Goal: Task Accomplishment & Management: Complete application form

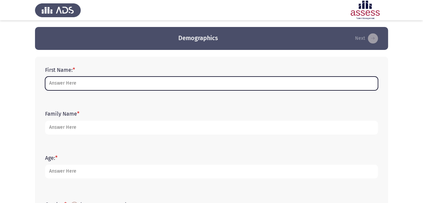
click at [128, 86] on input "First Name: *" at bounding box center [211, 83] width 333 height 14
type input "[PERSON_NAME]"
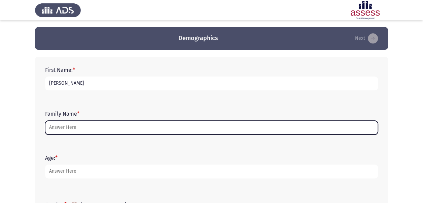
click at [79, 127] on input "Family Name *" at bounding box center [211, 127] width 333 height 14
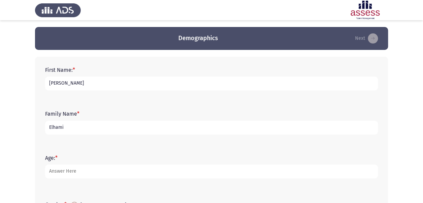
type input "Elhami"
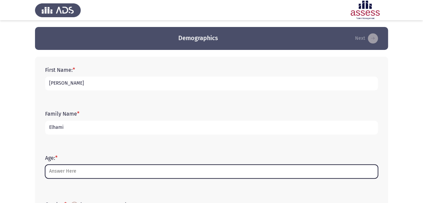
click at [74, 172] on input "Age: *" at bounding box center [211, 171] width 333 height 14
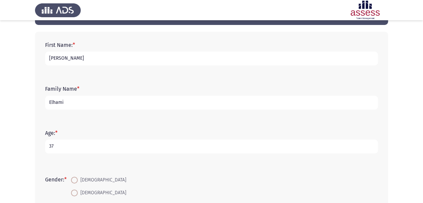
scroll to position [34, 0]
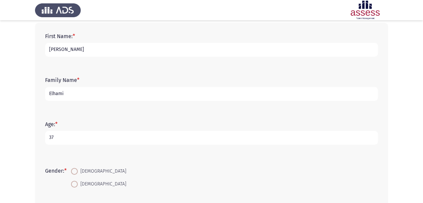
type input "37"
click at [78, 171] on span at bounding box center [74, 171] width 7 height 7
click at [78, 171] on input "[DEMOGRAPHIC_DATA]" at bounding box center [74, 171] width 7 height 7
radio input "true"
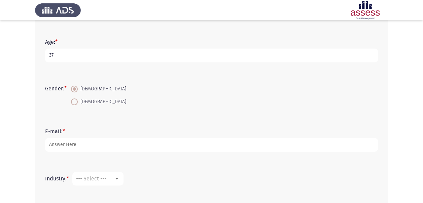
scroll to position [118, 0]
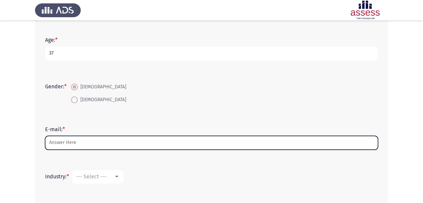
click at [98, 140] on input "E-mail: *" at bounding box center [211, 143] width 333 height 14
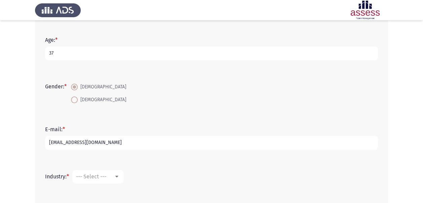
type input "[EMAIL_ADDRESS][DOMAIN_NAME]"
click at [117, 176] on div at bounding box center [116, 176] width 3 height 2
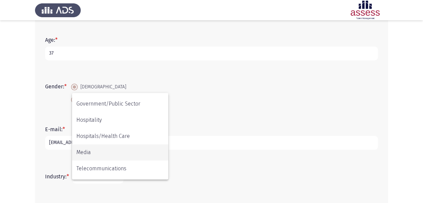
scroll to position [143, 0]
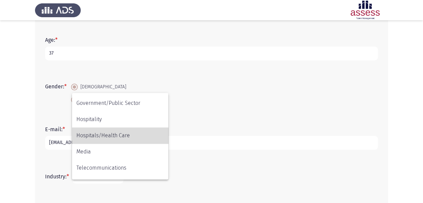
click at [110, 136] on span "Hospitals/Health Care" at bounding box center [119, 135] width 87 height 16
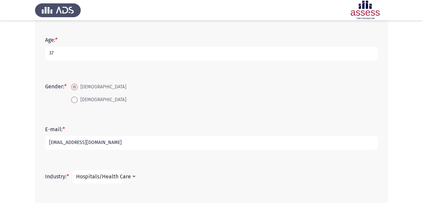
click at [120, 175] on span "Hospitals/Health Care" at bounding box center [103, 176] width 55 height 6
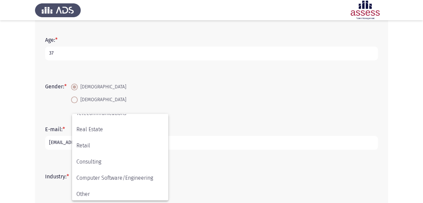
scroll to position [220, 0]
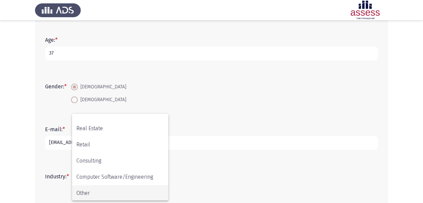
click at [104, 190] on span "Other" at bounding box center [119, 193] width 87 height 16
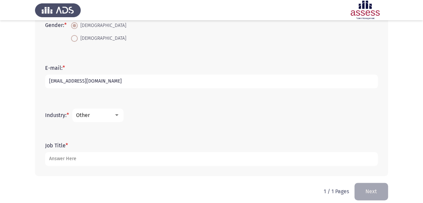
scroll to position [185, 0]
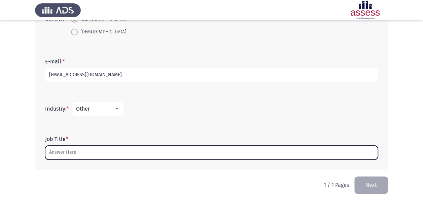
click at [70, 150] on input "Job Title *" at bounding box center [211, 152] width 333 height 14
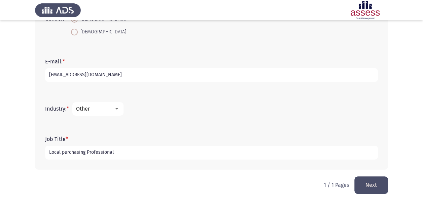
type input "Local purchasing Professional"
click at [368, 187] on button "Next" at bounding box center [371, 184] width 34 height 17
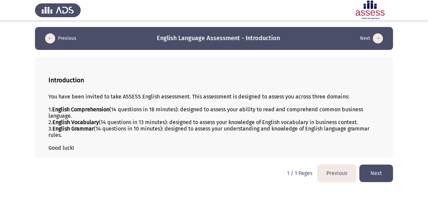
click at [378, 174] on button "Next" at bounding box center [376, 172] width 34 height 17
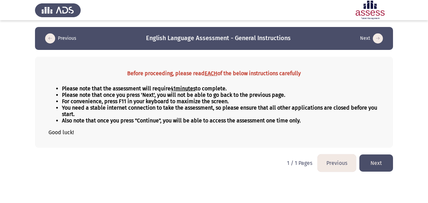
click at [377, 159] on button "Next" at bounding box center [376, 162] width 34 height 17
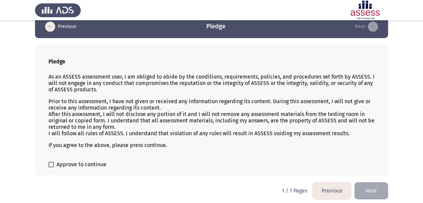
scroll to position [13, 0]
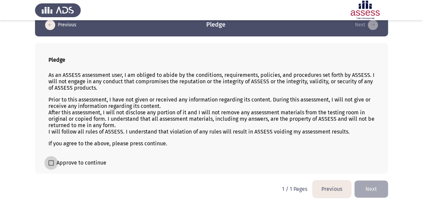
click at [51, 161] on span at bounding box center [50, 162] width 5 height 5
click at [51, 165] on input "Approve to continue" at bounding box center [51, 165] width 0 height 0
checkbox input "true"
click at [369, 185] on button "Next" at bounding box center [371, 188] width 34 height 17
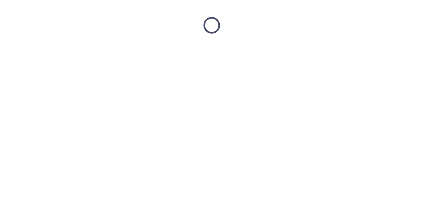
scroll to position [0, 0]
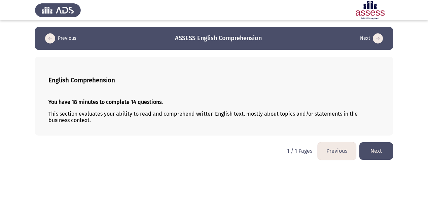
click at [375, 151] on button "Next" at bounding box center [376, 150] width 34 height 17
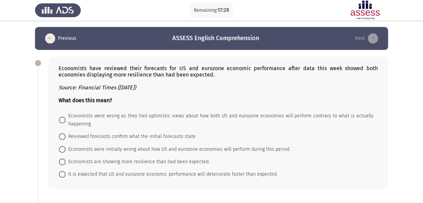
drag, startPoint x: 212, startPoint y: 76, endPoint x: 144, endPoint y: 67, distance: 68.9
click at [144, 67] on div "Economists have reviewed their forecasts for US and eurozone economic performan…" at bounding box center [218, 84] width 319 height 38
drag, startPoint x: 213, startPoint y: 76, endPoint x: 205, endPoint y: 76, distance: 7.4
click at [207, 76] on div "Economists have reviewed their forecasts for US and eurozone economic performan…" at bounding box center [218, 84] width 319 height 38
click at [202, 73] on div "Economists have reviewed their forecasts for US and eurozone economic performan…" at bounding box center [218, 84] width 319 height 38
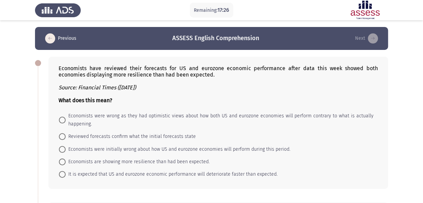
click at [202, 73] on div "Economists have reviewed their forecasts for US and eurozone economic performan…" at bounding box center [218, 84] width 319 height 38
drag, startPoint x: 213, startPoint y: 75, endPoint x: 133, endPoint y: 72, distance: 80.8
click at [133, 72] on div "Economists have reviewed their forecasts for US and eurozone economic performan…" at bounding box center [218, 84] width 319 height 38
click at [63, 160] on span at bounding box center [62, 161] width 7 height 7
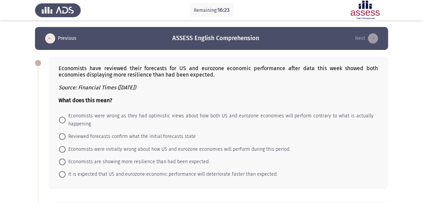
click at [63, 160] on input "Economists are showing more resilience than had been expected." at bounding box center [62, 161] width 7 height 7
radio input "true"
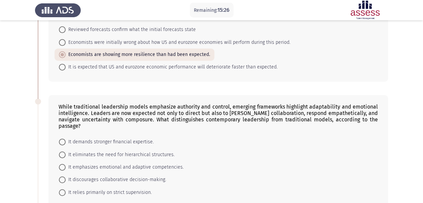
scroll to position [116, 0]
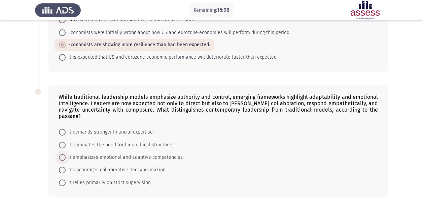
click at [64, 154] on span at bounding box center [62, 157] width 7 height 7
click at [64, 154] on input "It emphasizes emotional and adaptive competencies." at bounding box center [62, 157] width 7 height 7
radio input "true"
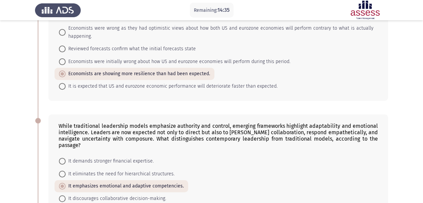
scroll to position [79, 0]
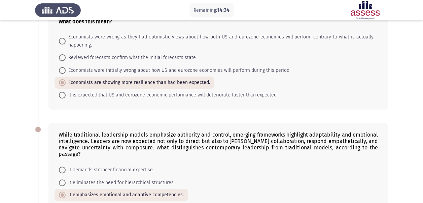
click at [91, 67] on span "Economists were initially wrong about how US and eurozone economies will perfor…" at bounding box center [178, 70] width 225 height 8
click at [66, 67] on input "Economists were initially wrong about how US and eurozone economies will perfor…" at bounding box center [62, 70] width 7 height 7
radio input "true"
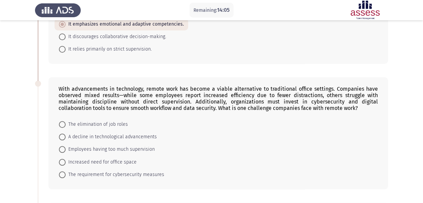
scroll to position [254, 0]
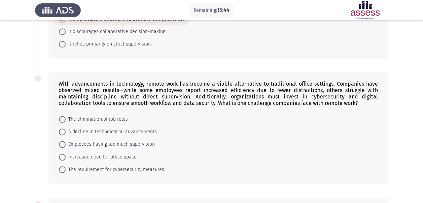
click at [65, 166] on span at bounding box center [62, 169] width 7 height 7
click at [65, 166] on input "The requirement for cybersecurity measures" at bounding box center [62, 169] width 7 height 7
radio input "true"
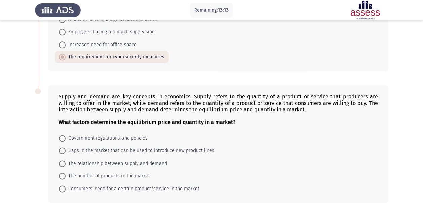
scroll to position [367, 0]
click at [63, 159] on span at bounding box center [62, 162] width 7 height 7
click at [63, 159] on input "The relationship between supply and demand" at bounding box center [62, 162] width 7 height 7
radio input "true"
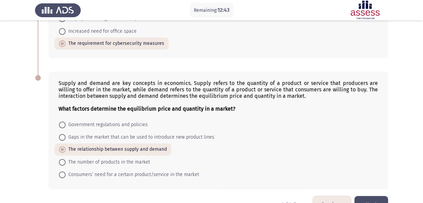
scroll to position [389, 0]
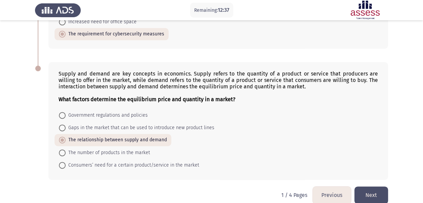
click at [374, 186] on button "Next" at bounding box center [371, 194] width 34 height 17
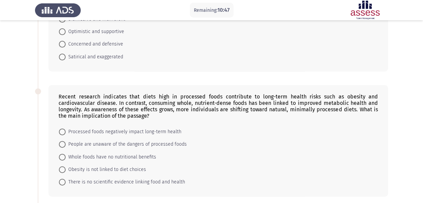
scroll to position [101, 0]
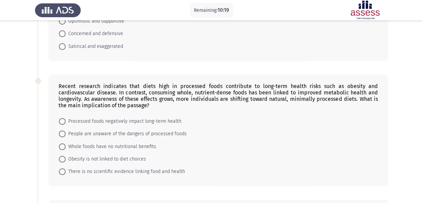
click at [64, 118] on span at bounding box center [62, 121] width 7 height 7
click at [64, 118] on input "Processed foods negatively impact long-term health" at bounding box center [62, 121] width 7 height 7
radio input "true"
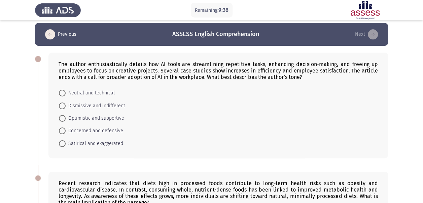
scroll to position [0, 0]
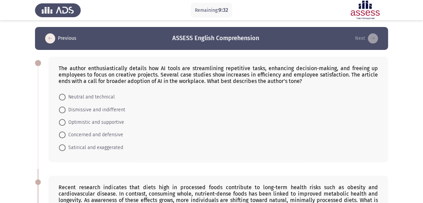
drag, startPoint x: 304, startPoint y: 82, endPoint x: 268, endPoint y: 83, distance: 36.0
click at [268, 83] on div "The author enthusiastically details how AI tools are streamlining repetitive ta…" at bounding box center [218, 74] width 319 height 19
click at [64, 123] on span at bounding box center [62, 122] width 7 height 7
click at [64, 123] on input "Optimistic and supportive" at bounding box center [62, 122] width 7 height 7
radio input "true"
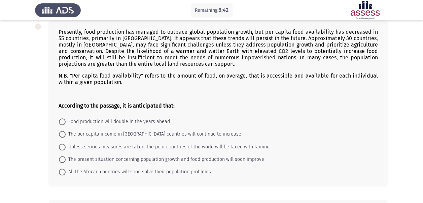
scroll to position [269, 0]
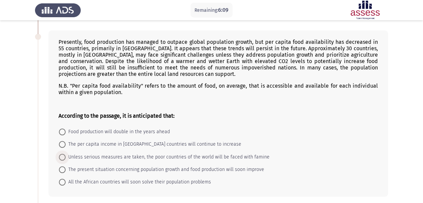
click at [65, 154] on span at bounding box center [62, 156] width 7 height 7
click at [65, 154] on input "Unless serious measures are taken, the poor countries of the world will be face…" at bounding box center [62, 156] width 7 height 7
radio input "true"
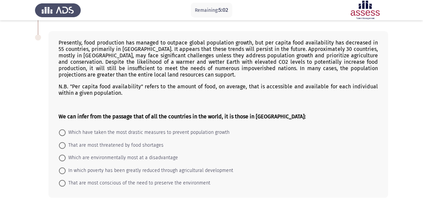
scroll to position [437, 0]
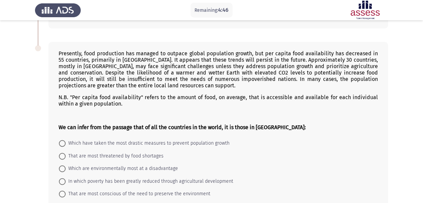
click at [83, 152] on span "That are most threatened by food shortages" at bounding box center [115, 156] width 98 height 8
click at [66, 152] on input "That are most threatened by food shortages" at bounding box center [62, 155] width 7 height 7
radio input "true"
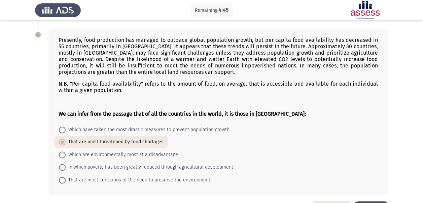
scroll to position [470, 0]
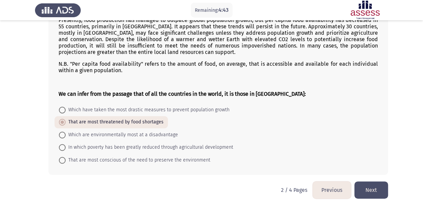
click at [371, 183] on button "Next" at bounding box center [371, 189] width 34 height 17
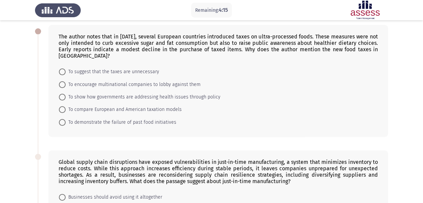
scroll to position [16, 0]
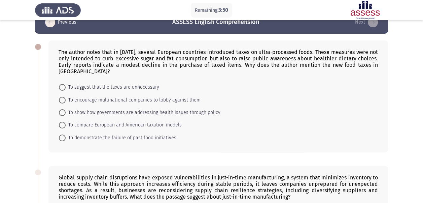
click at [65, 114] on span at bounding box center [62, 112] width 7 height 7
click at [65, 114] on input "To show how governments are addressing health issues through policy" at bounding box center [62, 112] width 7 height 7
radio input "true"
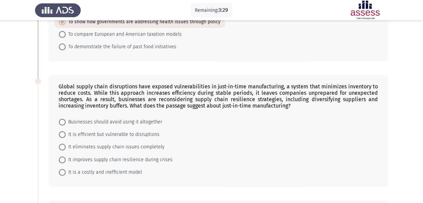
scroll to position [117, 0]
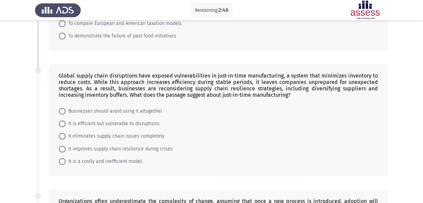
click at [64, 148] on span at bounding box center [62, 148] width 7 height 7
click at [64, 148] on input "It improves supply chain resilience during crises" at bounding box center [62, 148] width 7 height 7
radio input "true"
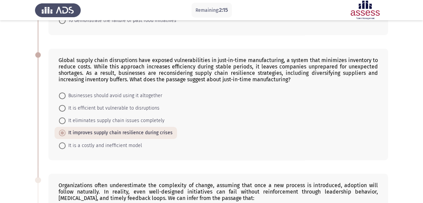
scroll to position [127, 0]
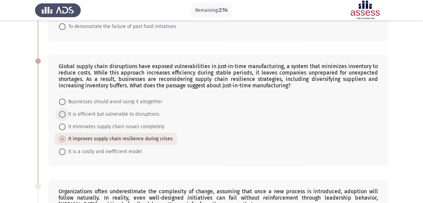
click at [64, 111] on span at bounding box center [62, 114] width 7 height 7
click at [64, 111] on input "It is efficient but vulnerable to disruptions" at bounding box center [62, 114] width 7 height 7
radio input "true"
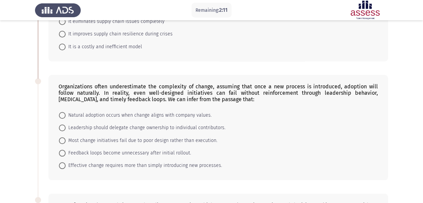
scroll to position [233, 0]
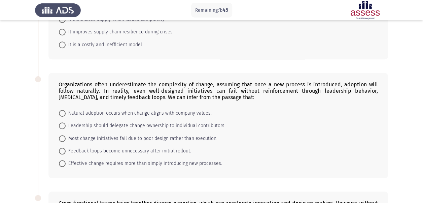
click at [66, 161] on span "Effective change requires more than simply introducing new processes." at bounding box center [144, 163] width 156 height 8
click at [66, 161] on input "Effective change requires more than simply introducing new processes." at bounding box center [62, 163] width 7 height 7
radio input "true"
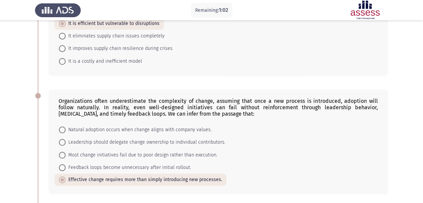
scroll to position [219, 0]
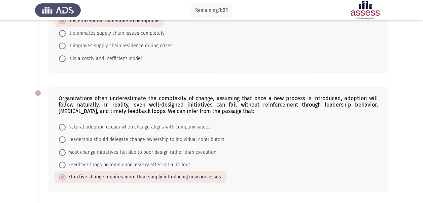
click at [72, 135] on span "Leadership should delegate change ownership to individual contributors." at bounding box center [146, 139] width 160 height 8
click at [66, 136] on input "Leadership should delegate change ownership to individual contributors." at bounding box center [62, 139] width 7 height 7
radio input "true"
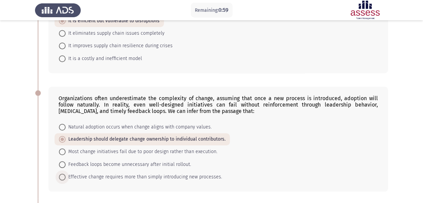
click at [68, 173] on span "Effective change requires more than simply introducing new processes." at bounding box center [144, 177] width 156 height 8
click at [66, 173] on input "Effective change requires more than simply introducing new processes." at bounding box center [62, 176] width 7 height 7
radio input "true"
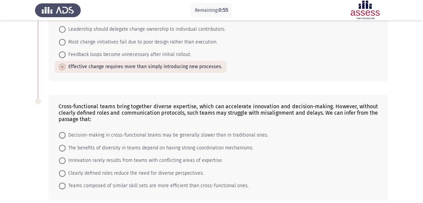
scroll to position [354, 0]
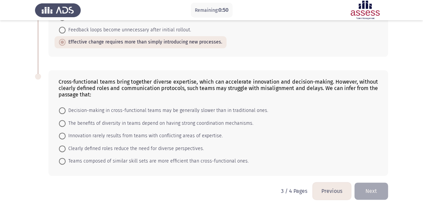
click at [63, 120] on span at bounding box center [62, 123] width 7 height 7
click at [63, 120] on input "The benefits of diversity in teams depend on having strong coordination mechani…" at bounding box center [62, 123] width 7 height 7
radio input "true"
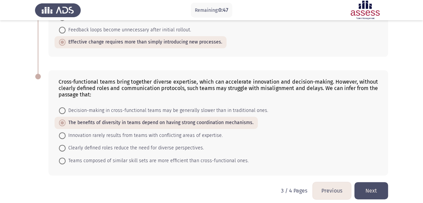
click at [370, 185] on button "Next" at bounding box center [371, 190] width 34 height 17
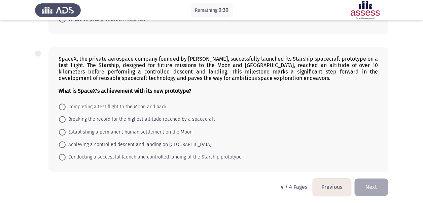
scroll to position [0, 0]
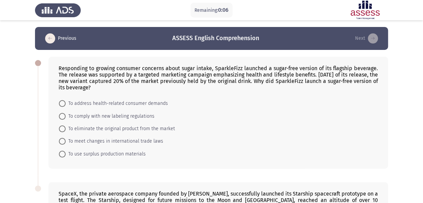
click at [66, 102] on span "To address health-related consumer demands" at bounding box center [117, 103] width 102 height 8
click at [66, 102] on input "To address health-related consumer demands" at bounding box center [62, 103] width 7 height 7
radio input "true"
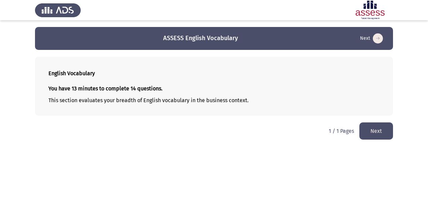
click at [254, 146] on html "ASSESS English Vocabulary Next English Vocabulary You have 13 minutes to comple…" at bounding box center [214, 73] width 428 height 146
click at [377, 129] on button "Next" at bounding box center [376, 130] width 34 height 17
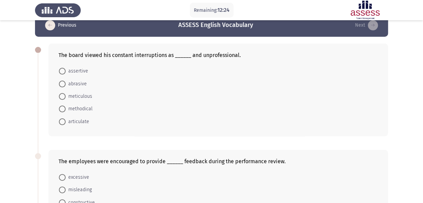
scroll to position [9, 0]
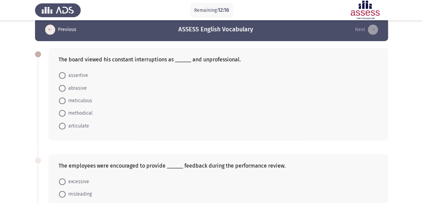
click at [132, 59] on div "The board viewed his constant interruptions as ______ and unprofessional." at bounding box center [218, 59] width 319 height 6
click at [74, 87] on span "abrasive" at bounding box center [76, 88] width 21 height 8
click at [66, 87] on input "abrasive" at bounding box center [62, 88] width 7 height 7
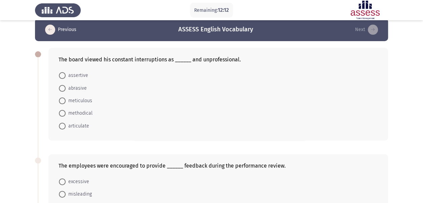
radio input "true"
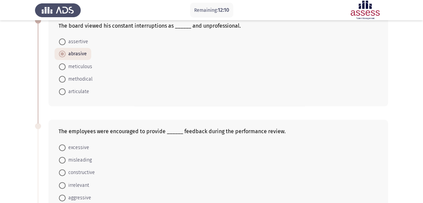
scroll to position [76, 0]
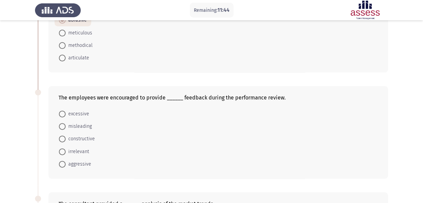
click at [64, 138] on span at bounding box center [62, 138] width 7 height 7
click at [64, 138] on input "constructive" at bounding box center [62, 138] width 7 height 7
radio input "true"
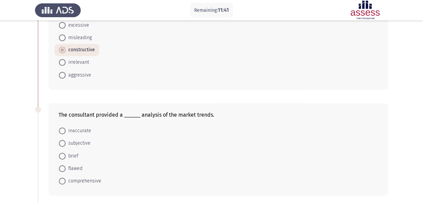
scroll to position [177, 0]
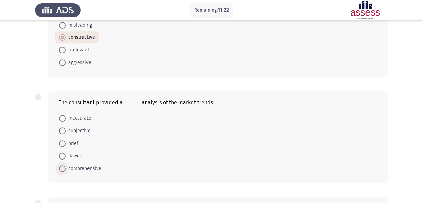
click at [64, 165] on span at bounding box center [62, 168] width 7 height 7
click at [64, 165] on input "comprehensive" at bounding box center [62, 168] width 7 height 7
radio input "true"
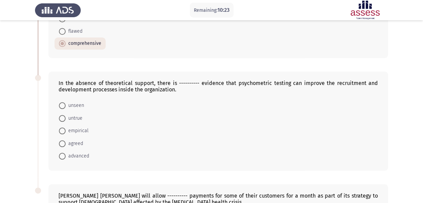
scroll to position [312, 0]
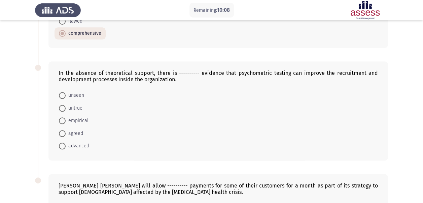
drag, startPoint x: 178, startPoint y: 79, endPoint x: 142, endPoint y: 73, distance: 36.8
click at [142, 73] on div "In the absence of theoretical support, there is ---------- evidence that psycho…" at bounding box center [218, 76] width 319 height 13
click at [75, 131] on span "agreed" at bounding box center [74, 133] width 17 height 8
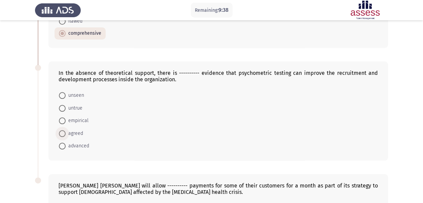
click at [66, 131] on input "agreed" at bounding box center [62, 133] width 7 height 7
radio input "true"
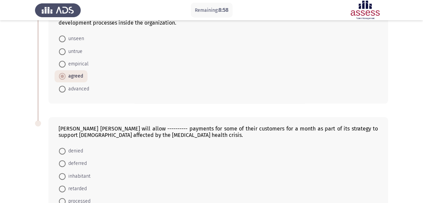
scroll to position [378, 0]
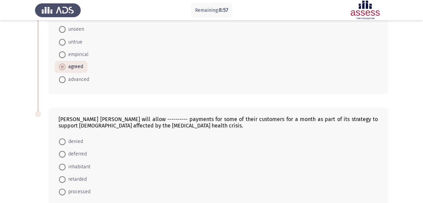
click at [63, 150] on span at bounding box center [62, 153] width 7 height 7
click at [63, 150] on input "deferred" at bounding box center [62, 153] width 7 height 7
radio input "true"
click at [78, 52] on span "empirical" at bounding box center [77, 54] width 23 height 8
click at [66, 52] on input "empirical" at bounding box center [62, 54] width 7 height 7
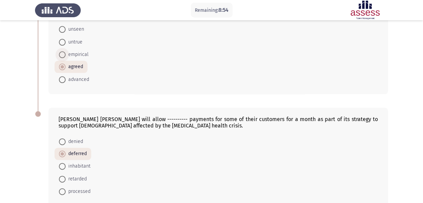
radio input "true"
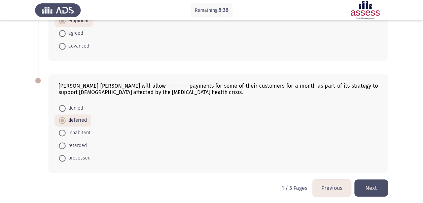
click at [378, 185] on button "Next" at bounding box center [371, 187] width 34 height 17
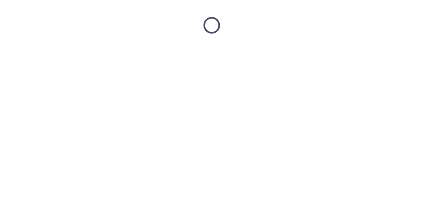
scroll to position [0, 0]
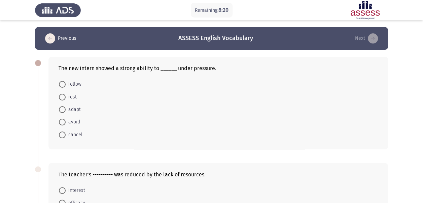
click at [67, 110] on span "adapt" at bounding box center [73, 109] width 15 height 8
click at [66, 110] on input "adapt" at bounding box center [62, 109] width 7 height 7
radio input "true"
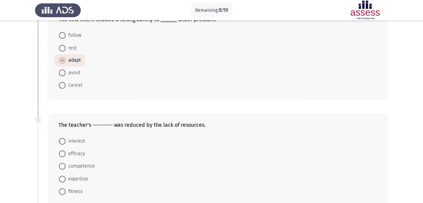
scroll to position [67, 0]
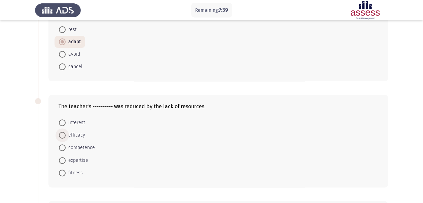
click at [63, 136] on span at bounding box center [62, 135] width 7 height 7
click at [63, 136] on input "efficacy" at bounding box center [62, 135] width 7 height 7
radio input "true"
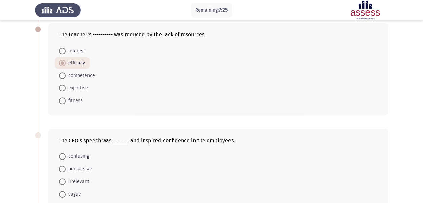
scroll to position [164, 0]
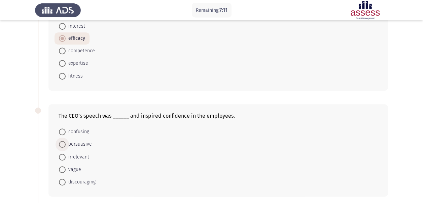
click at [62, 144] on span at bounding box center [62, 144] width 7 height 7
click at [62, 144] on input "persuasive" at bounding box center [62, 144] width 7 height 7
radio input "true"
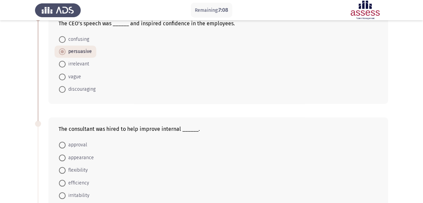
scroll to position [264, 0]
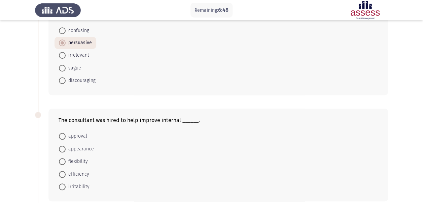
click at [82, 172] on span "efficiency" at bounding box center [78, 174] width 24 height 8
click at [66, 172] on input "efficiency" at bounding box center [62, 174] width 7 height 7
radio input "true"
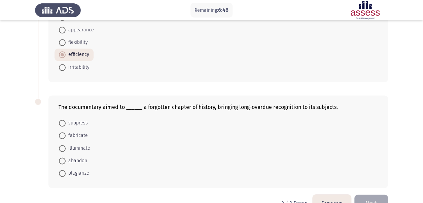
scroll to position [398, 0]
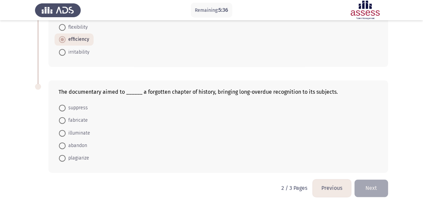
click at [61, 130] on span at bounding box center [62, 133] width 7 height 7
click at [61, 130] on input "illuminate" at bounding box center [62, 133] width 7 height 7
radio input "true"
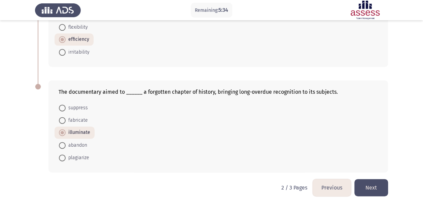
click at [381, 183] on button "Next" at bounding box center [371, 187] width 34 height 17
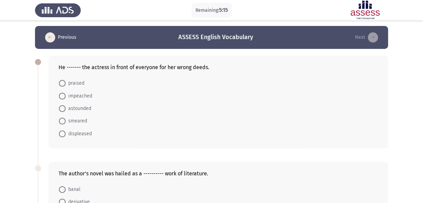
scroll to position [0, 0]
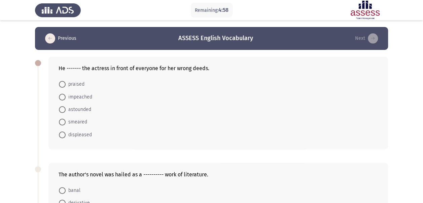
click at [63, 85] on span at bounding box center [62, 84] width 7 height 7
click at [63, 85] on input "praised" at bounding box center [62, 84] width 7 height 7
radio input "true"
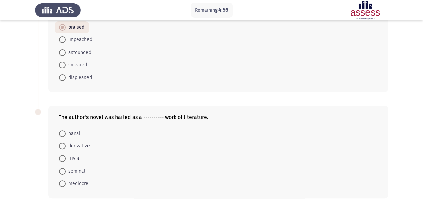
scroll to position [101, 0]
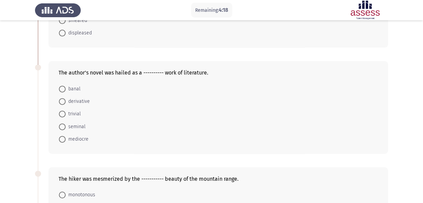
click at [63, 126] on span at bounding box center [62, 126] width 7 height 7
click at [63, 126] on input "seminal" at bounding box center [62, 126] width 7 height 7
radio input "true"
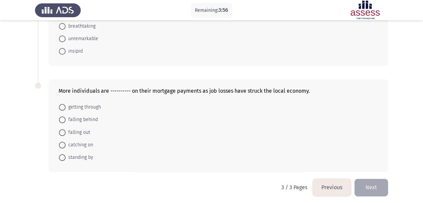
scroll to position [227, 0]
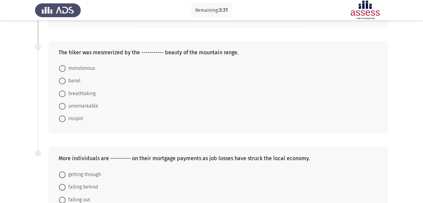
click at [63, 92] on span at bounding box center [62, 93] width 7 height 7
click at [63, 92] on input "breathtaking" at bounding box center [62, 93] width 7 height 7
radio input "true"
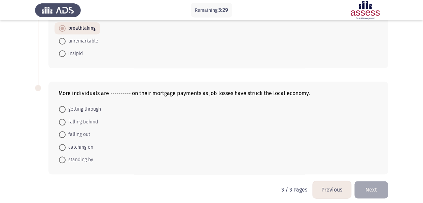
scroll to position [294, 0]
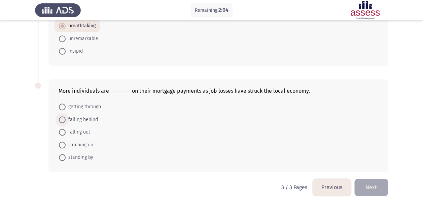
click at [61, 117] on span at bounding box center [62, 119] width 7 height 7
click at [61, 117] on input "falling behind" at bounding box center [62, 119] width 7 height 7
radio input "true"
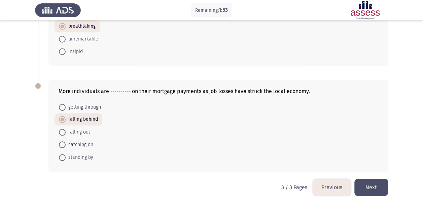
click at [372, 185] on button "Next" at bounding box center [371, 186] width 34 height 17
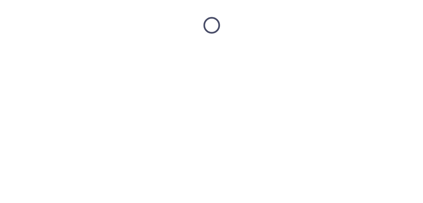
scroll to position [0, 0]
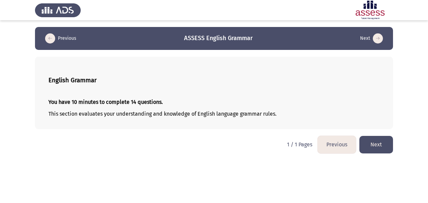
click at [374, 143] on button "Next" at bounding box center [376, 144] width 34 height 17
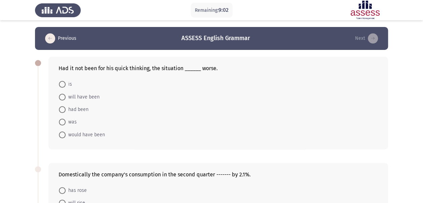
click at [66, 120] on span "was" at bounding box center [71, 122] width 11 height 8
click at [66, 120] on input "was" at bounding box center [62, 121] width 7 height 7
radio input "true"
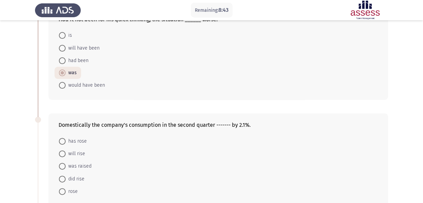
scroll to position [34, 0]
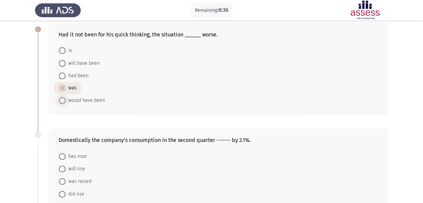
click at [73, 100] on span "would have been" at bounding box center [85, 100] width 39 height 8
click at [66, 100] on input "would have been" at bounding box center [62, 100] width 7 height 7
radio input "true"
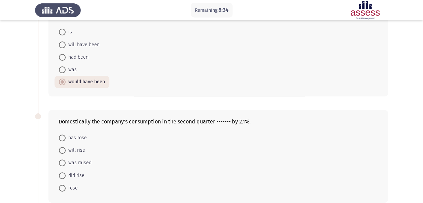
scroll to position [67, 0]
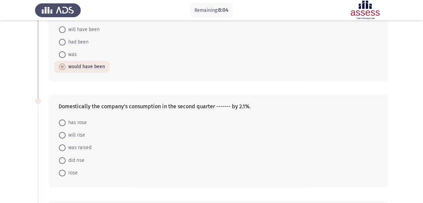
click at [65, 147] on span at bounding box center [62, 147] width 7 height 7
click at [65, 147] on input "was raised" at bounding box center [62, 147] width 7 height 7
radio input "true"
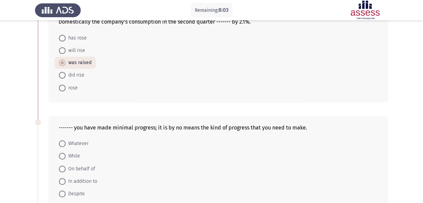
scroll to position [168, 0]
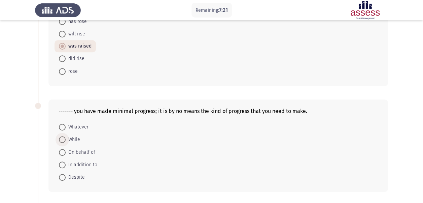
click at [62, 139] on span at bounding box center [62, 139] width 7 height 7
click at [62, 139] on input "While" at bounding box center [62, 139] width 7 height 7
radio input "true"
click at [75, 126] on span "Whatever" at bounding box center [77, 127] width 23 height 8
click at [66, 126] on input "Whatever" at bounding box center [62, 126] width 7 height 7
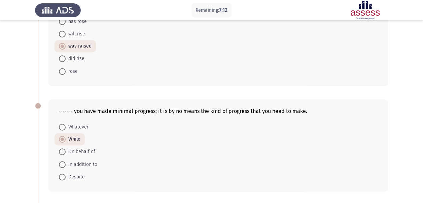
radio input "true"
click at [77, 137] on span "While" at bounding box center [73, 139] width 14 height 8
click at [66, 137] on input "While" at bounding box center [62, 139] width 7 height 7
radio input "true"
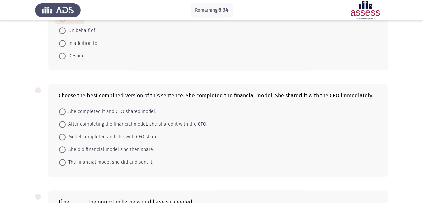
scroll to position [303, 0]
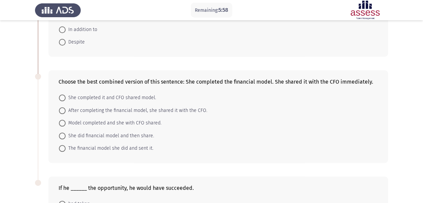
click at [86, 121] on span "Model completed and she with CFO shared." at bounding box center [114, 123] width 96 height 8
click at [66, 121] on input "Model completed and she with CFO shared." at bounding box center [62, 122] width 7 height 7
radio input "true"
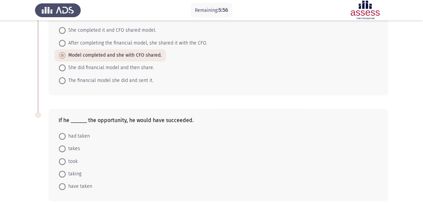
scroll to position [398, 0]
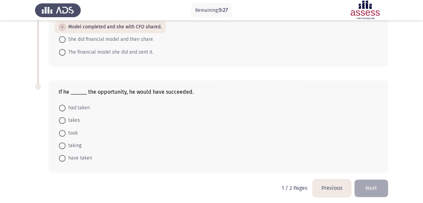
click at [64, 104] on span at bounding box center [62, 107] width 7 height 7
click at [64, 104] on input "had taken" at bounding box center [62, 107] width 7 height 7
radio input "true"
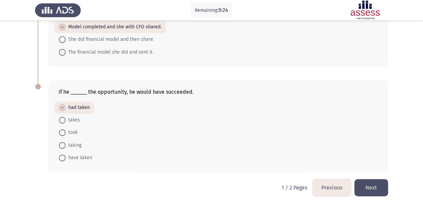
click at [372, 188] on button "Next" at bounding box center [371, 187] width 34 height 17
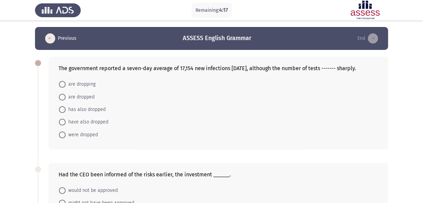
click at [85, 109] on span "has also dropped" at bounding box center [86, 109] width 40 height 8
click at [66, 109] on input "has also dropped" at bounding box center [62, 109] width 7 height 7
radio input "true"
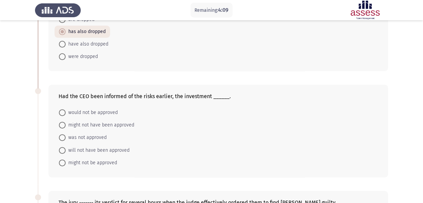
scroll to position [79, 0]
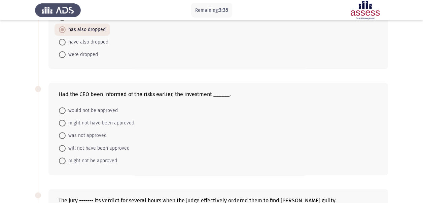
click at [64, 108] on span at bounding box center [62, 110] width 7 height 7
click at [64, 108] on input "would not be approved" at bounding box center [62, 110] width 7 height 7
radio input "true"
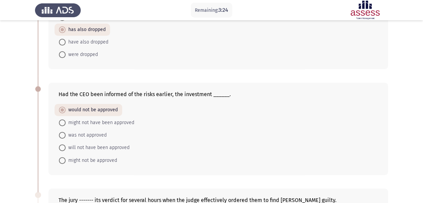
click at [66, 121] on span "might not have been approved" at bounding box center [100, 122] width 69 height 8
click at [66, 121] on input "might not have been approved" at bounding box center [62, 122] width 7 height 7
radio input "true"
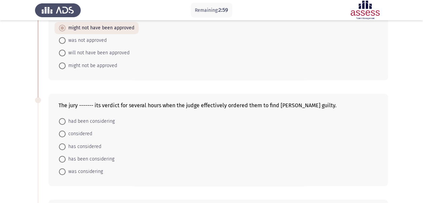
scroll to position [164, 0]
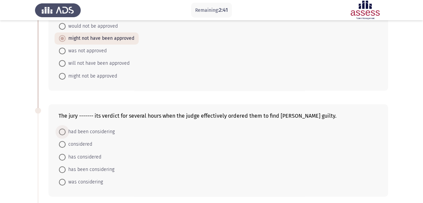
click at [64, 132] on span at bounding box center [62, 131] width 7 height 7
click at [64, 132] on input "had been considering" at bounding box center [62, 131] width 7 height 7
radio input "true"
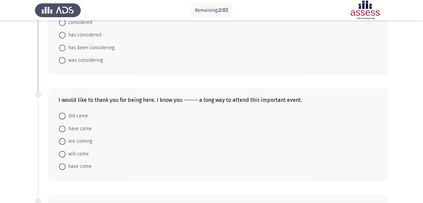
scroll to position [298, 0]
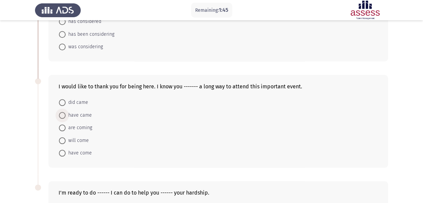
drag, startPoint x: 66, startPoint y: 112, endPoint x: 66, endPoint y: 108, distance: 4.4
click at [66, 112] on span "have came" at bounding box center [79, 115] width 26 height 8
click at [66, 112] on input "have came" at bounding box center [62, 115] width 7 height 7
radio input "true"
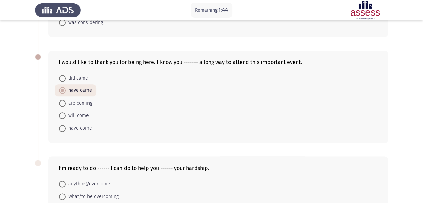
scroll to position [365, 0]
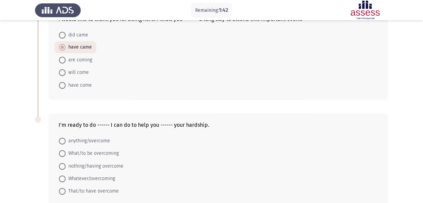
click at [77, 81] on span "have come" at bounding box center [79, 85] width 26 height 8
click at [66, 82] on input "have come" at bounding box center [62, 85] width 7 height 7
radio input "true"
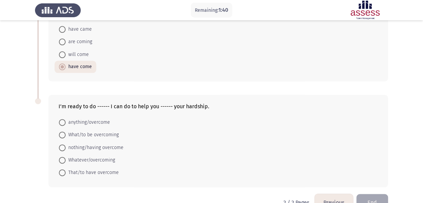
scroll to position [398, 0]
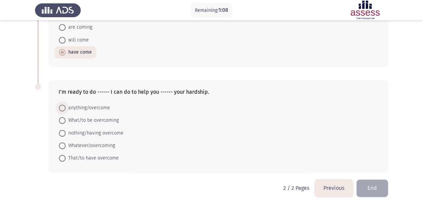
click at [65, 104] on span at bounding box center [62, 107] width 7 height 7
click at [65, 104] on input "anything/overcome" at bounding box center [62, 107] width 7 height 7
radio input "true"
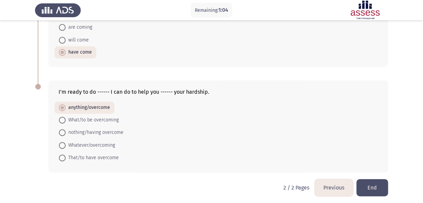
click at [381, 185] on button "End" at bounding box center [372, 187] width 32 height 17
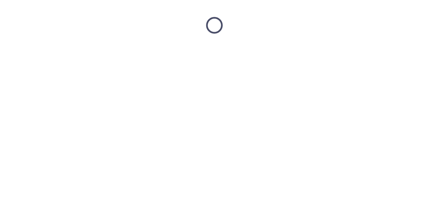
scroll to position [0, 0]
